Goal: Task Accomplishment & Management: Use online tool/utility

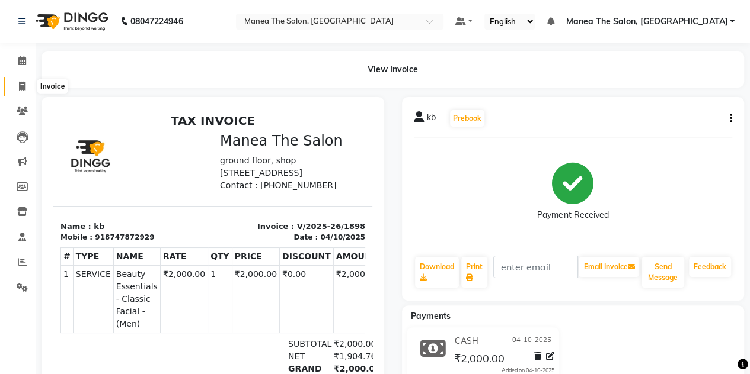
click at [24, 91] on icon at bounding box center [22, 86] width 7 height 9
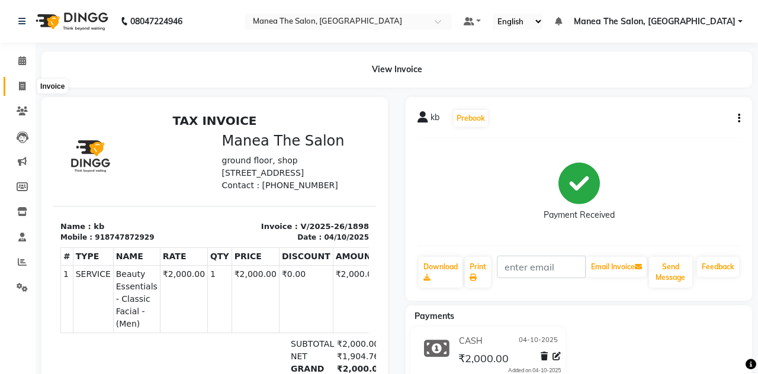
select select "7688"
select select "service"
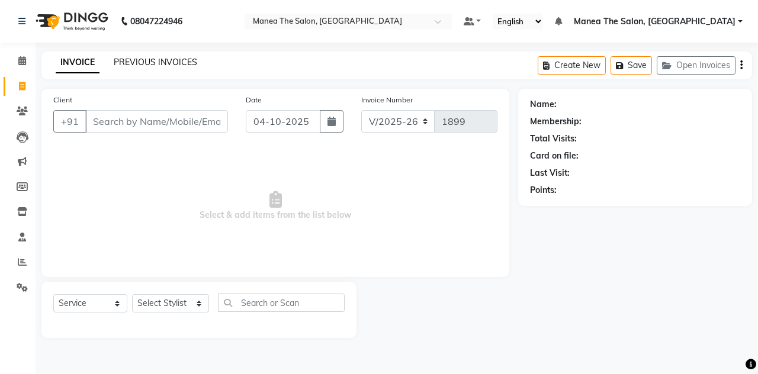
click at [169, 59] on link "PREVIOUS INVOICES" at bounding box center [156, 62] width 84 height 11
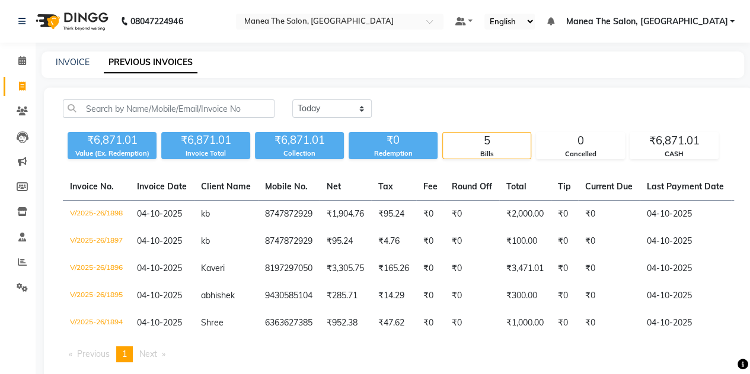
scroll to position [35, 0]
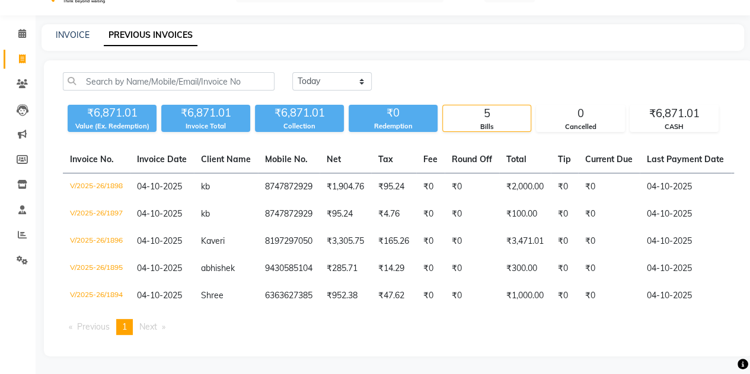
click at [149, 326] on span "Next page" at bounding box center [148, 327] width 18 height 11
click at [126, 327] on span "1" at bounding box center [124, 327] width 5 height 11
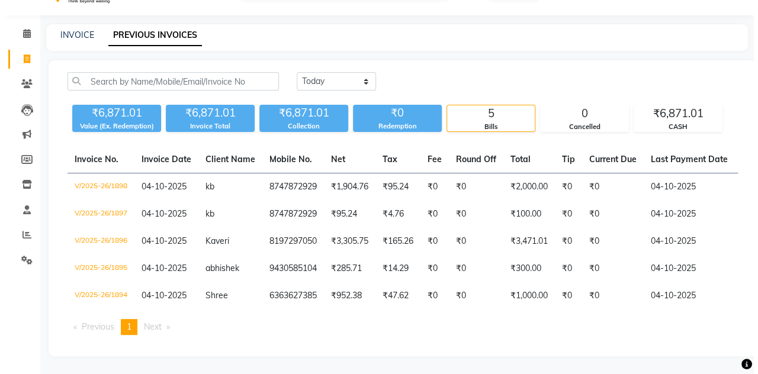
scroll to position [0, 0]
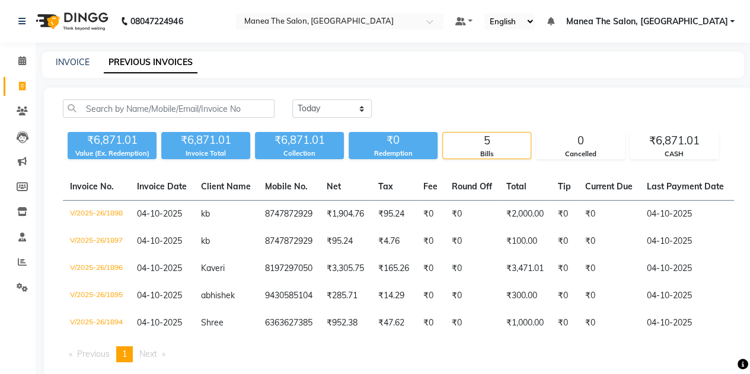
click at [39, 200] on main "INVOICE PREVIOUS INVOICES [DATE] [DATE] Custom Range ₹6,871.01 Value (Ex. Redem…" at bounding box center [393, 227] width 714 height 350
click at [68, 58] on link "INVOICE" at bounding box center [73, 62] width 34 height 11
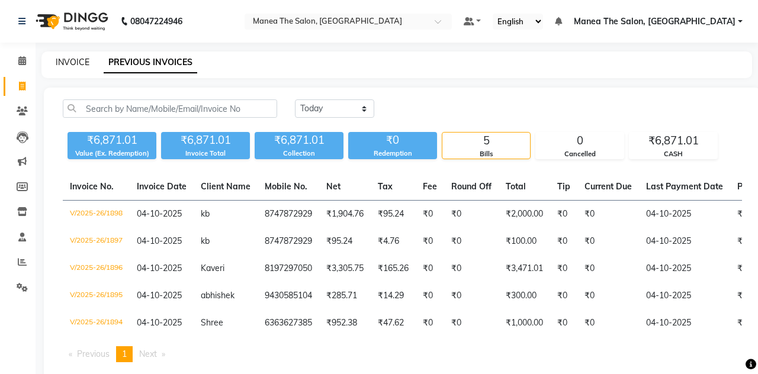
select select "7688"
select select "service"
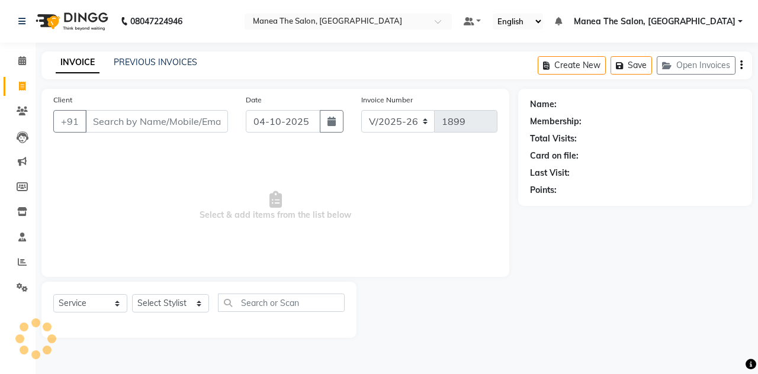
click at [137, 116] on input "Client" at bounding box center [156, 121] width 143 height 23
